Goal: Find specific page/section: Find specific page/section

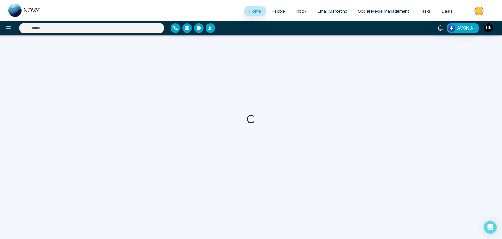
select select "*"
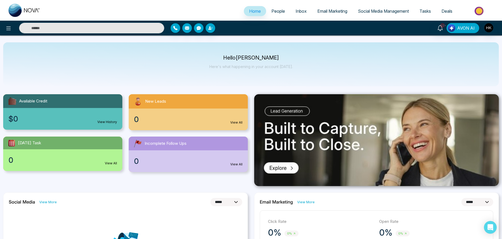
click at [278, 11] on span "People" at bounding box center [278, 10] width 14 height 5
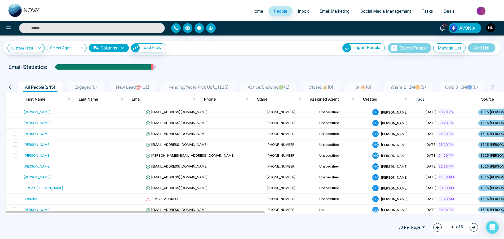
click at [141, 87] on span "New Lead☎️ ( 11 )" at bounding box center [133, 87] width 38 height 5
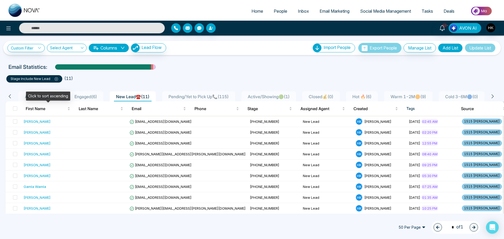
click at [46, 95] on div "Click to sort ascending" at bounding box center [48, 96] width 44 height 9
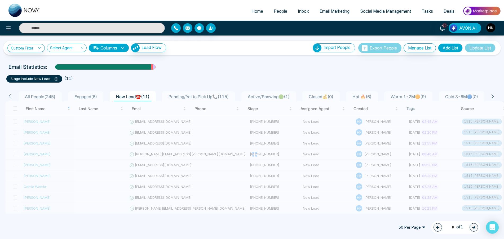
click at [42, 97] on span "All People ( 245 )" at bounding box center [40, 96] width 35 height 5
